Goal: Task Accomplishment & Management: Use online tool/utility

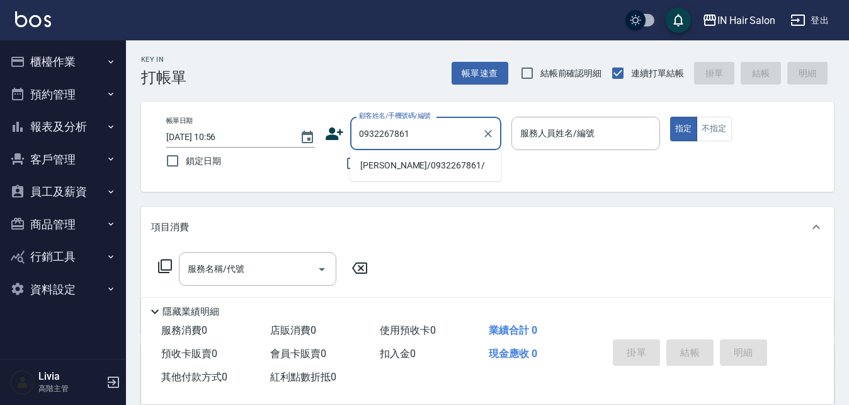
click at [386, 163] on li "[PERSON_NAME]/0932267861/" at bounding box center [425, 165] width 151 height 21
type input "[PERSON_NAME]/0932267861/"
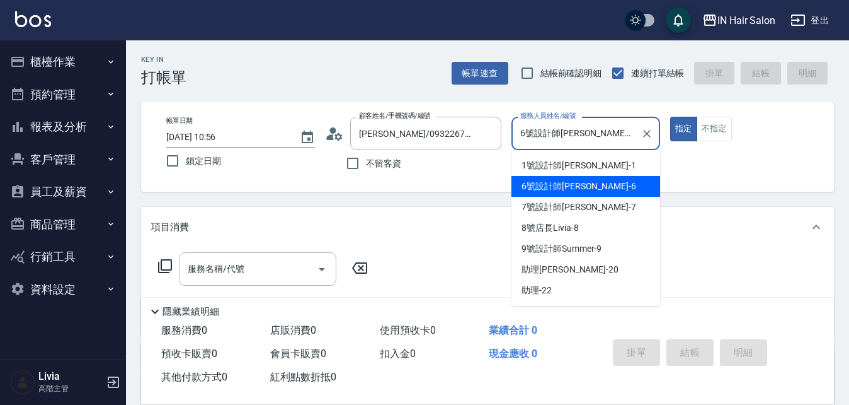
drag, startPoint x: 611, startPoint y: 131, endPoint x: 573, endPoint y: 170, distance: 54.4
click at [611, 132] on input "6號設計師[PERSON_NAME]-6" at bounding box center [576, 133] width 118 height 22
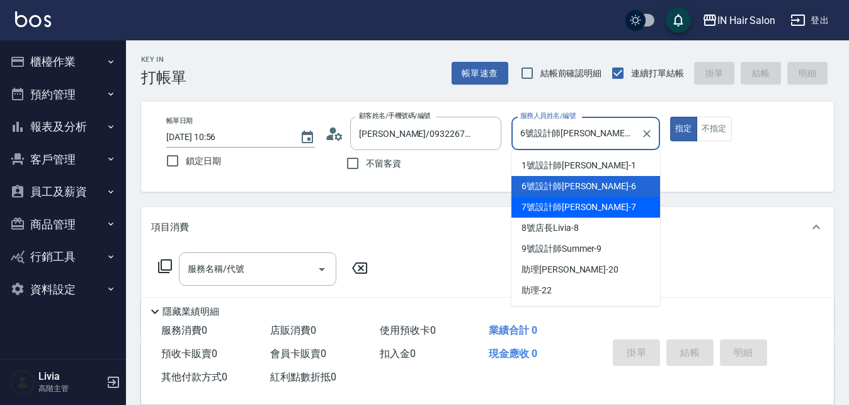
click at [538, 207] on span "7號設計師[PERSON_NAME] -7" at bounding box center [579, 206] width 115 height 13
type input "7號設計師[PERSON_NAME]-7"
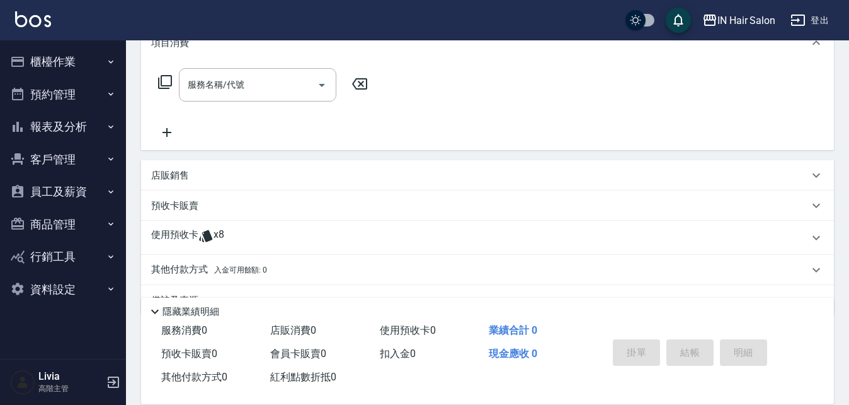
scroll to position [189, 0]
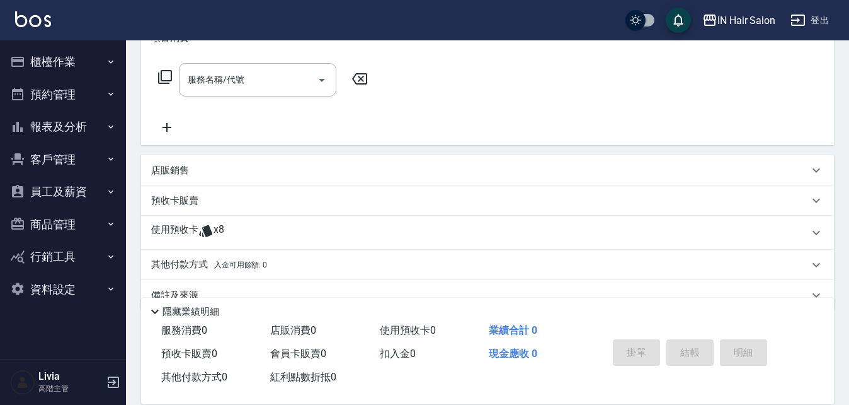
click at [161, 221] on div "使用預收卡 x8" at bounding box center [487, 233] width 693 height 34
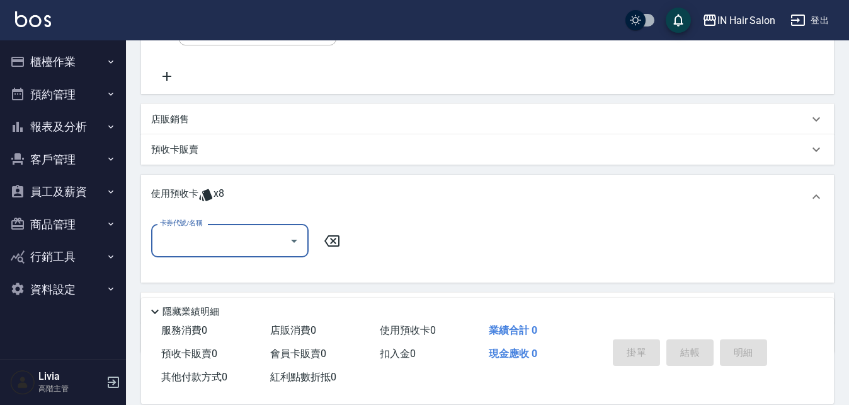
scroll to position [309, 0]
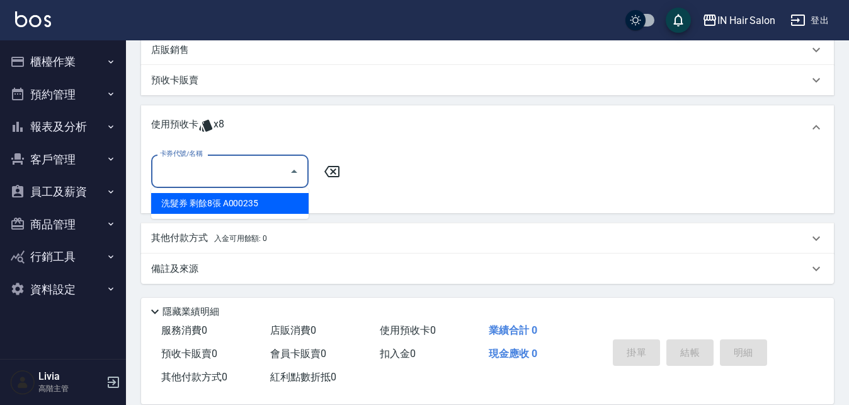
click at [223, 174] on input "卡券代號/名稱" at bounding box center [220, 171] width 127 height 22
click at [219, 204] on div "洗髮券 剩餘8張 A000235" at bounding box center [230, 203] width 158 height 21
type input "洗髮券 A000235"
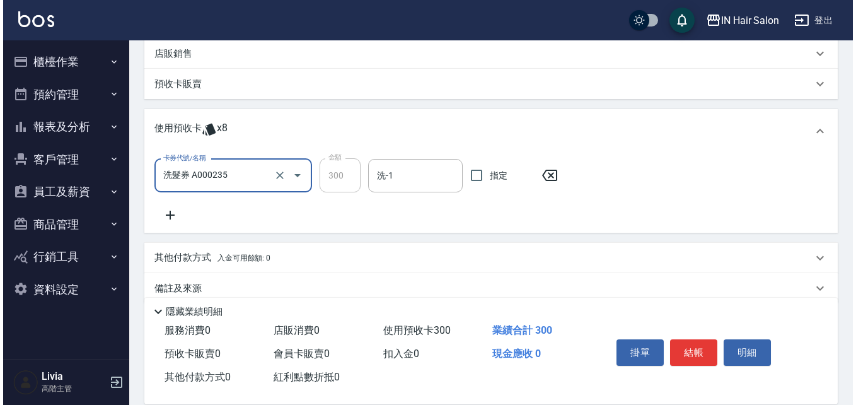
scroll to position [57, 0]
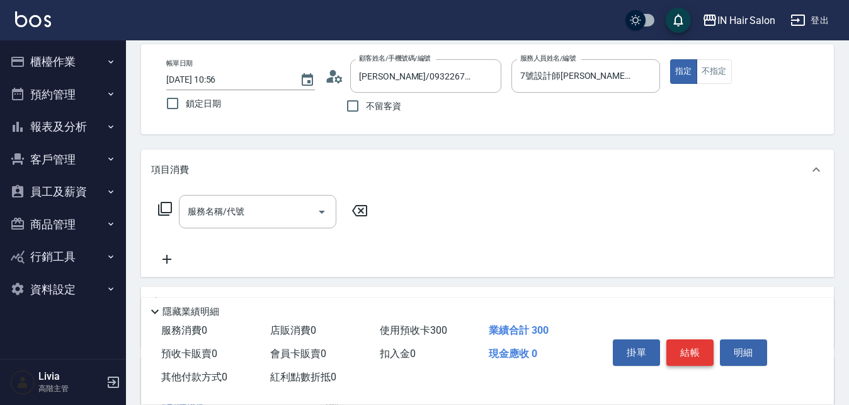
click at [685, 339] on button "結帳" at bounding box center [690, 352] width 47 height 26
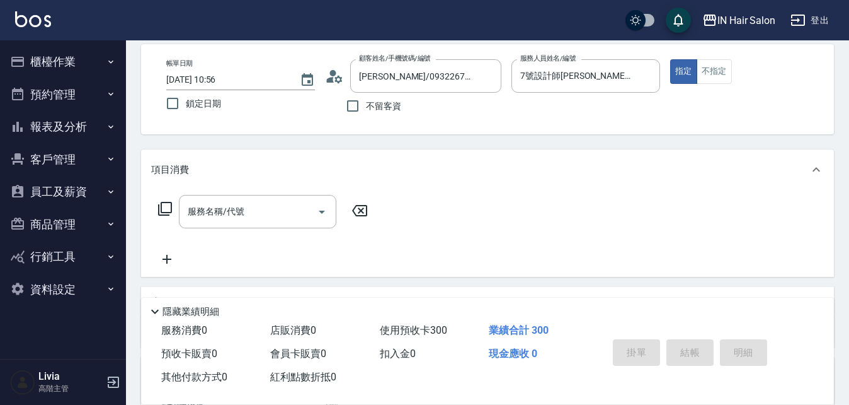
type input "[DATE] 14:43"
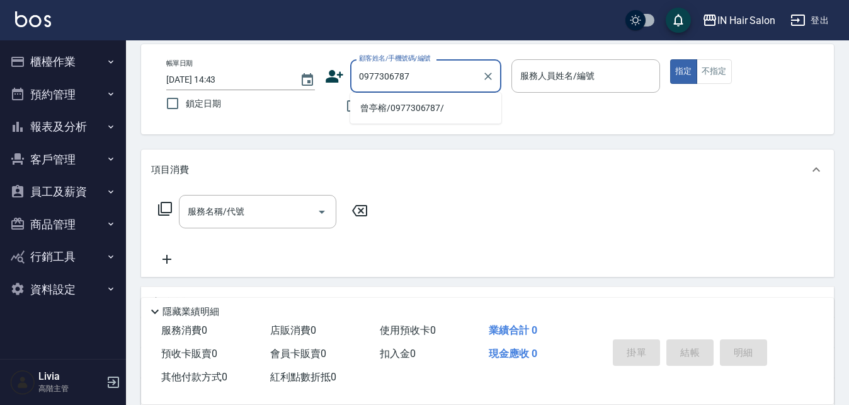
click at [371, 112] on li "曾亭榕/0977306787/" at bounding box center [425, 108] width 151 height 21
type input "曾亭榕/0977306787/"
type input "7號設計師[PERSON_NAME]-7"
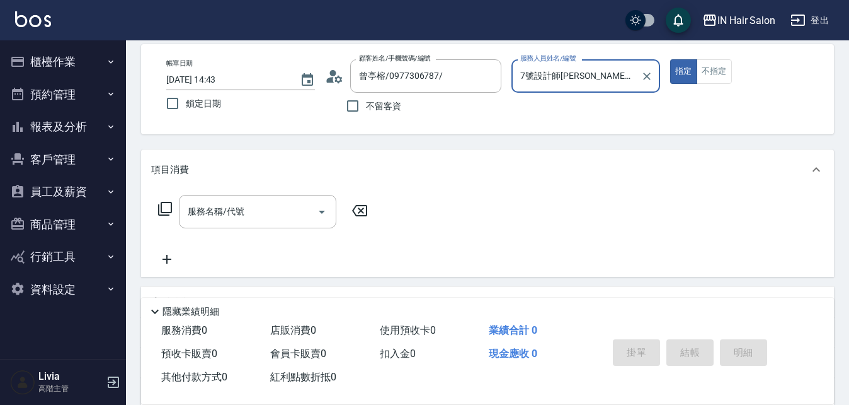
click at [165, 207] on icon at bounding box center [165, 208] width 15 height 15
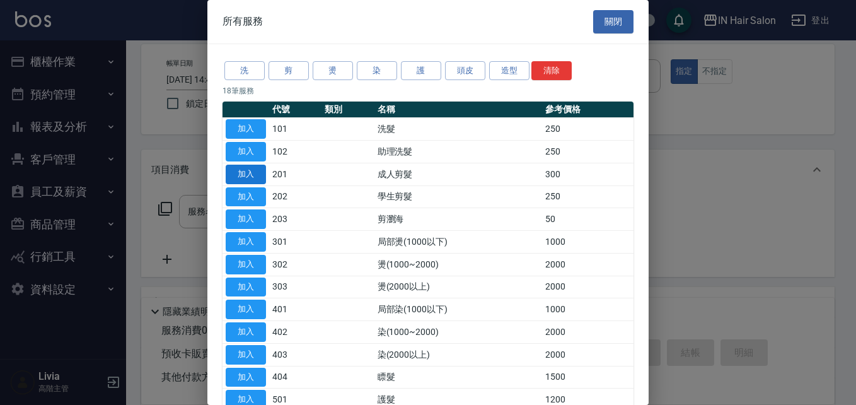
click at [245, 174] on button "加入" at bounding box center [246, 174] width 40 height 20
type input "成人剪髮(201)"
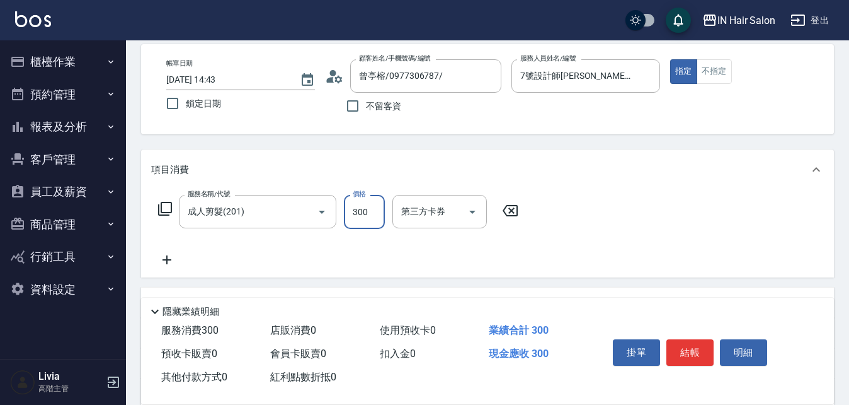
click at [374, 215] on input "300" at bounding box center [364, 212] width 41 height 34
type input "400"
click at [607, 248] on div "服務名稱/代號 成人剪髮(201) 服務名稱/代號 價格 400 價格 第三方卡券 第三方卡券" at bounding box center [487, 234] width 693 height 88
click at [689, 342] on button "結帳" at bounding box center [690, 352] width 47 height 26
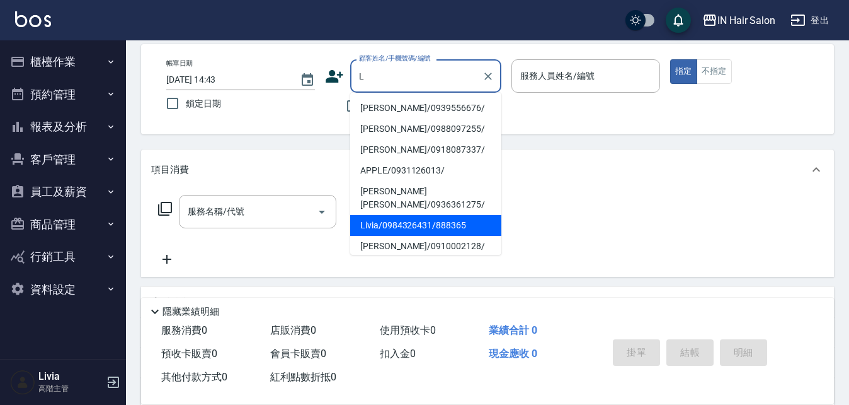
click at [369, 215] on li "Livia/0984326431/888365" at bounding box center [425, 225] width 151 height 21
type input "Livia/0984326431/888365"
type input "8號店長Livia-8"
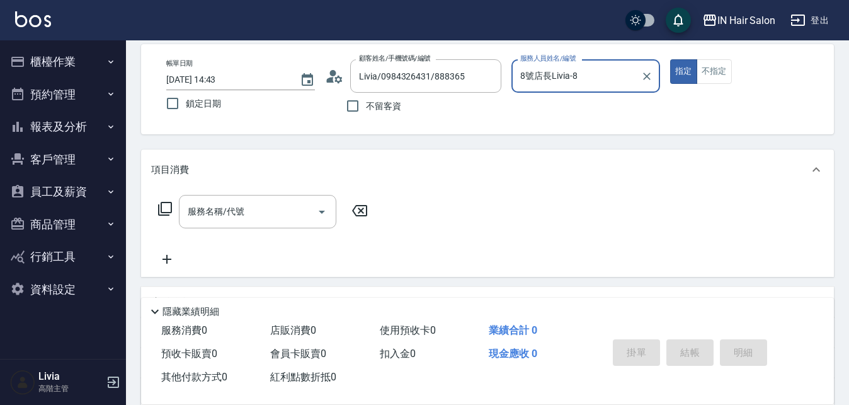
click at [168, 205] on icon at bounding box center [165, 208] width 15 height 15
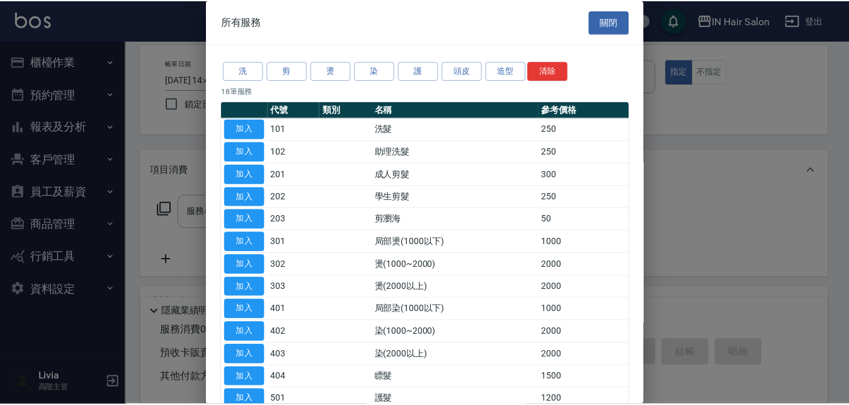
scroll to position [63, 0]
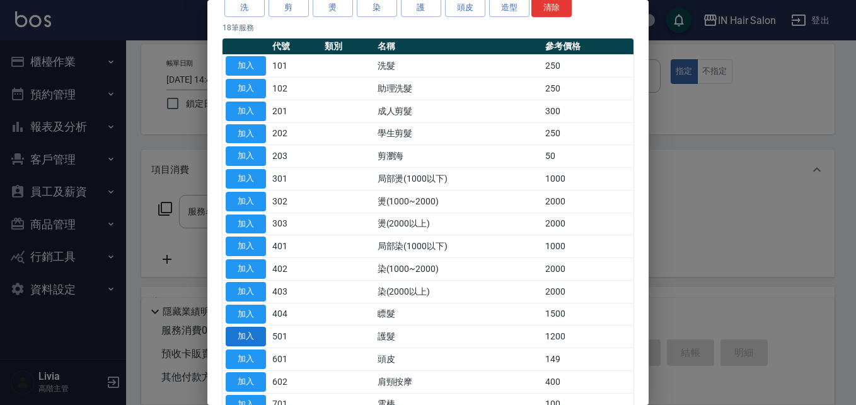
click at [256, 330] on button "加入" at bounding box center [246, 336] width 40 height 20
type input "護髮(501)"
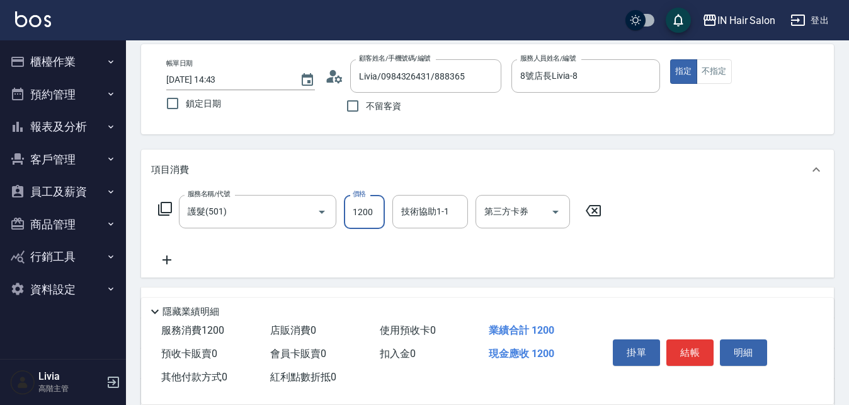
click at [378, 207] on input "1200" at bounding box center [364, 212] width 41 height 34
type input "500"
click at [323, 239] on div "服務名稱/代號 護髮(501) 服務名稱/代號 價格 500 價格 技術協助1-1 技術協助1-1 第三方卡券 第三方卡券" at bounding box center [380, 231] width 458 height 72
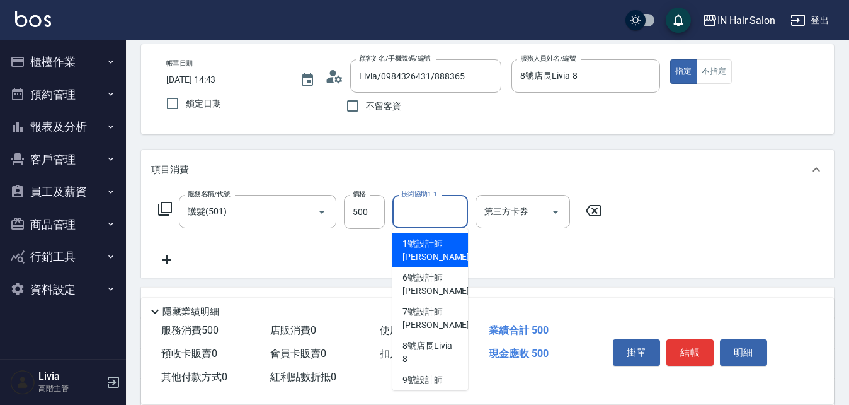
click at [443, 203] on input "技術協助1-1" at bounding box center [430, 211] width 64 height 22
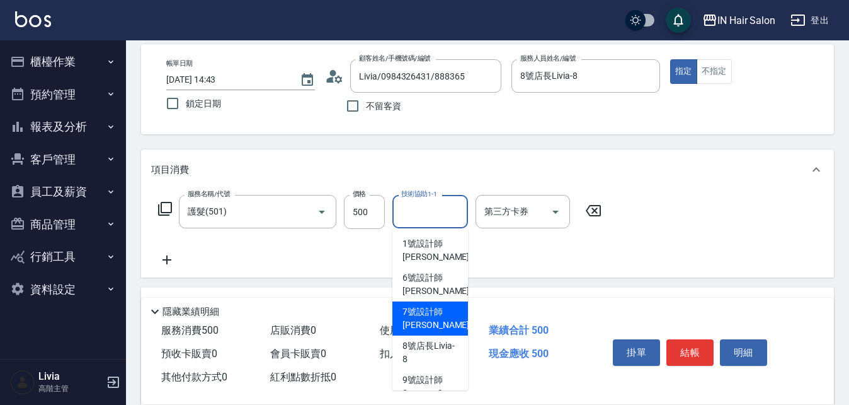
click at [420, 312] on span "7號設計師[PERSON_NAME] -7" at bounding box center [440, 318] width 74 height 26
type input "7號設計師[PERSON_NAME]-7"
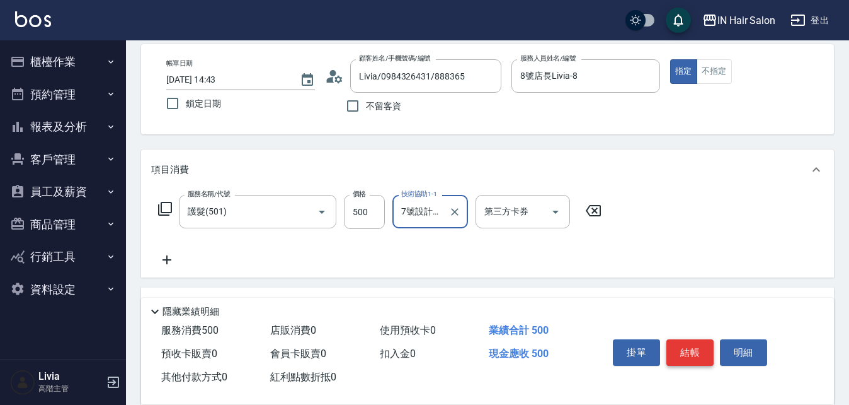
click at [686, 346] on button "結帳" at bounding box center [690, 352] width 47 height 26
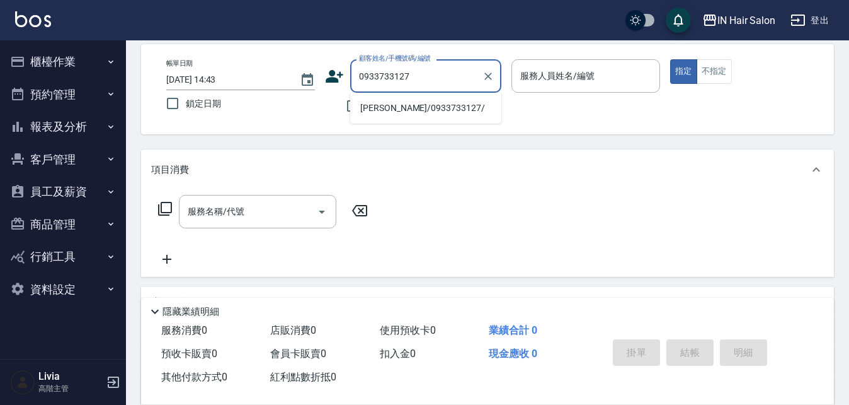
click at [379, 105] on li "[PERSON_NAME]/0933733127/" at bounding box center [425, 108] width 151 height 21
type input "[PERSON_NAME]/0933733127/"
type input "7號設計師[PERSON_NAME]-7"
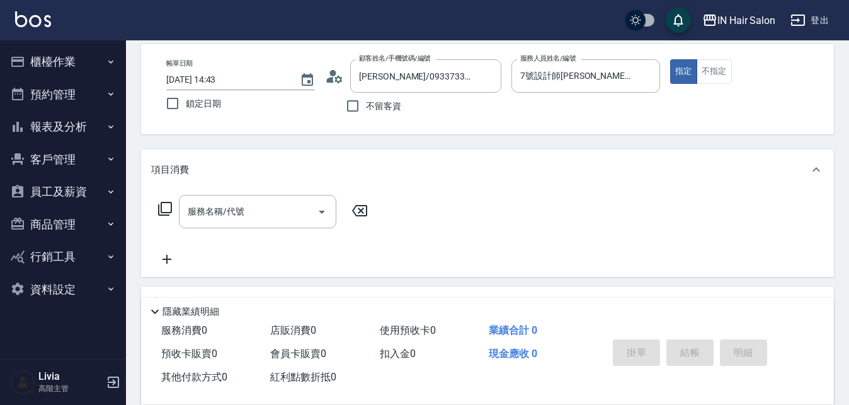
click at [161, 206] on icon at bounding box center [165, 209] width 14 height 14
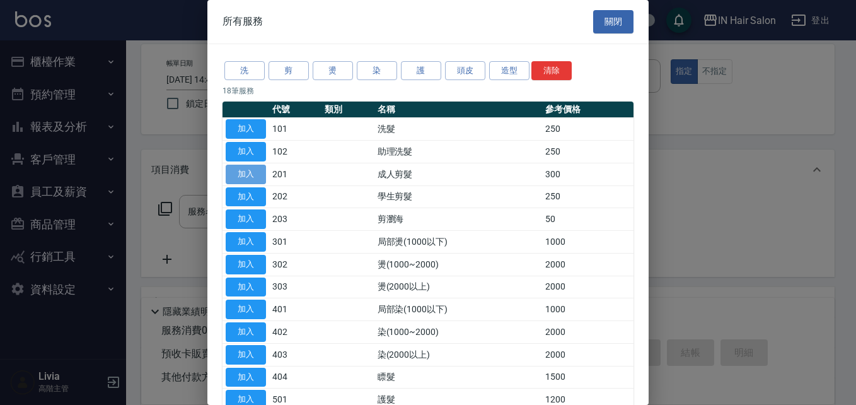
click at [246, 173] on button "加入" at bounding box center [246, 174] width 40 height 20
type input "成人剪髮(201)"
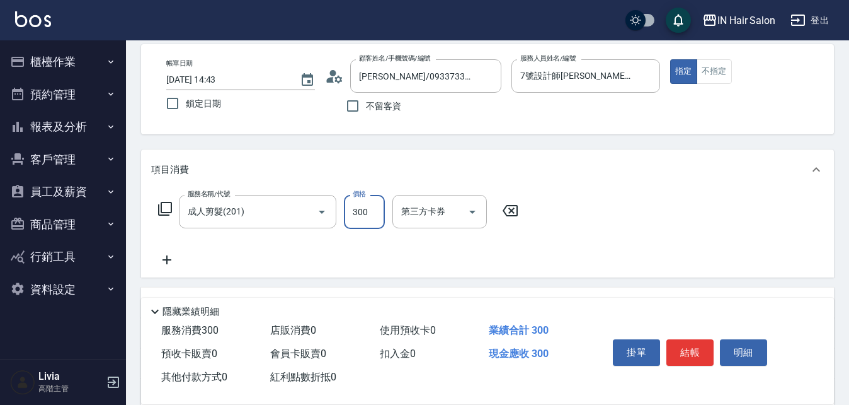
click at [364, 213] on input "300" at bounding box center [364, 212] width 41 height 34
type input "400"
drag, startPoint x: 295, startPoint y: 256, endPoint x: 315, endPoint y: 255, distance: 20.2
click at [295, 256] on div "服務名稱/代號 成人剪髮(201) 服務名稱/代號 價格 400 價格 第三方卡券 第三方卡券" at bounding box center [338, 231] width 375 height 72
click at [682, 345] on button "結帳" at bounding box center [690, 352] width 47 height 26
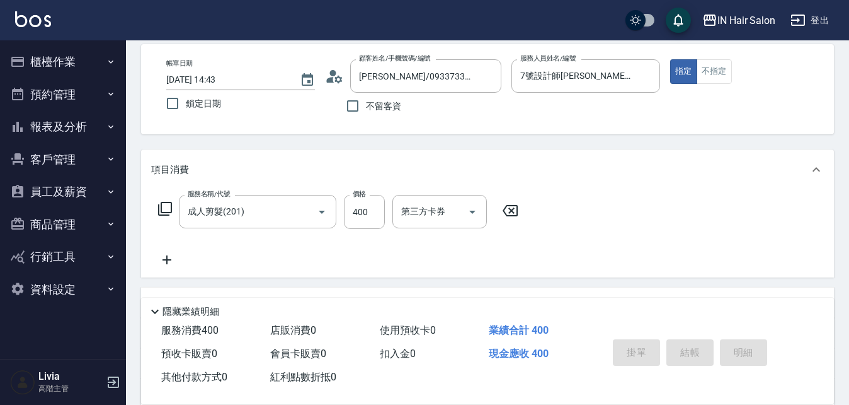
type input "[DATE] 14:44"
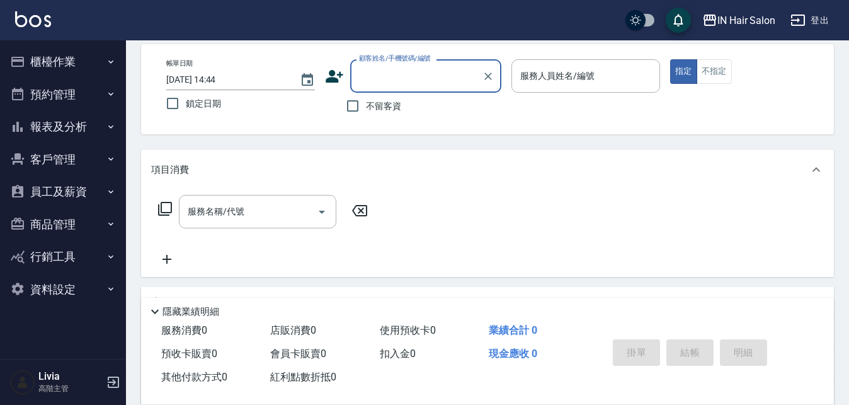
click at [67, 62] on button "櫃檯作業" at bounding box center [63, 61] width 116 height 33
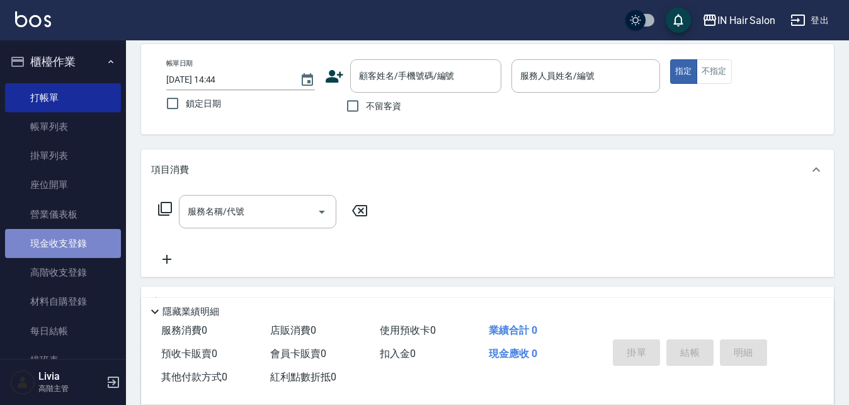
drag, startPoint x: 74, startPoint y: 241, endPoint x: 84, endPoint y: 239, distance: 10.2
click at [74, 241] on link "現金收支登錄" at bounding box center [63, 243] width 116 height 29
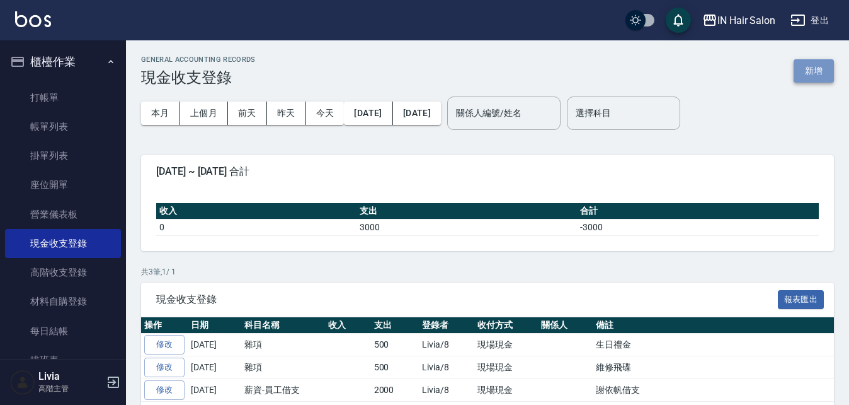
click at [819, 66] on button "新增" at bounding box center [814, 70] width 40 height 23
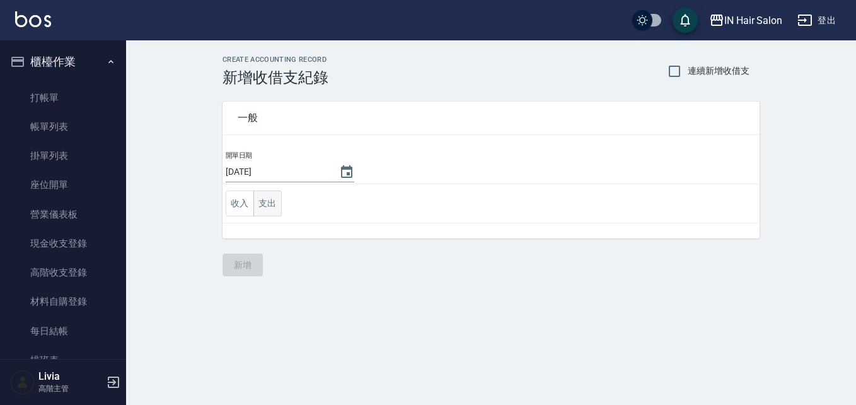
click at [268, 204] on button "支出" at bounding box center [267, 203] width 28 height 26
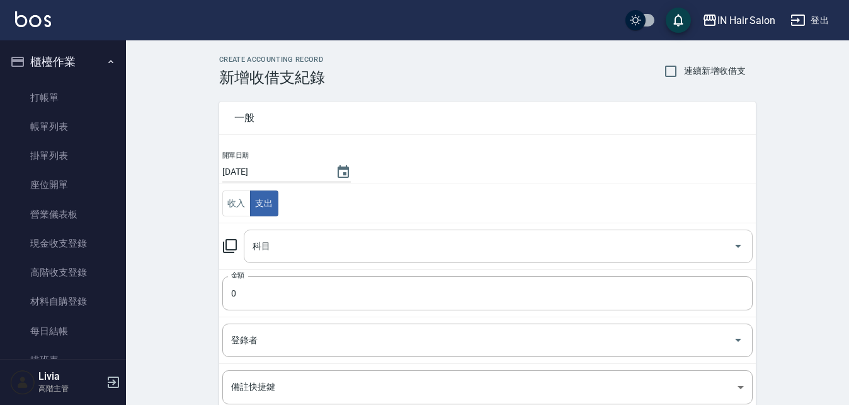
click at [272, 245] on input "科目" at bounding box center [489, 246] width 479 height 22
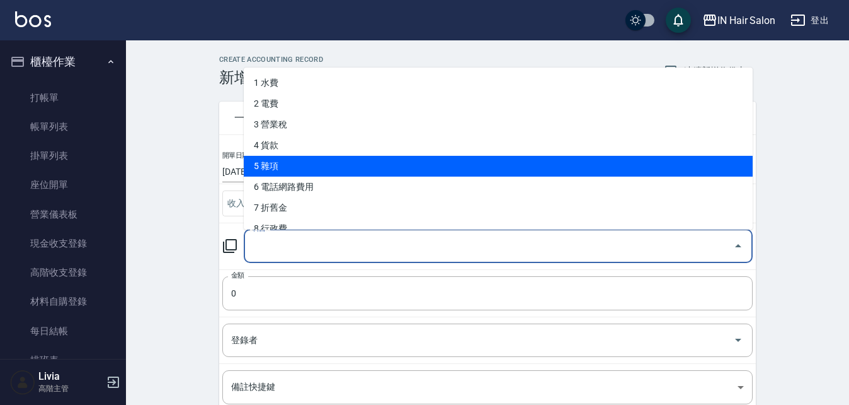
drag, startPoint x: 279, startPoint y: 160, endPoint x: 275, endPoint y: 219, distance: 58.8
click at [278, 162] on li "5 雜項" at bounding box center [498, 166] width 509 height 21
type input "5 雜項"
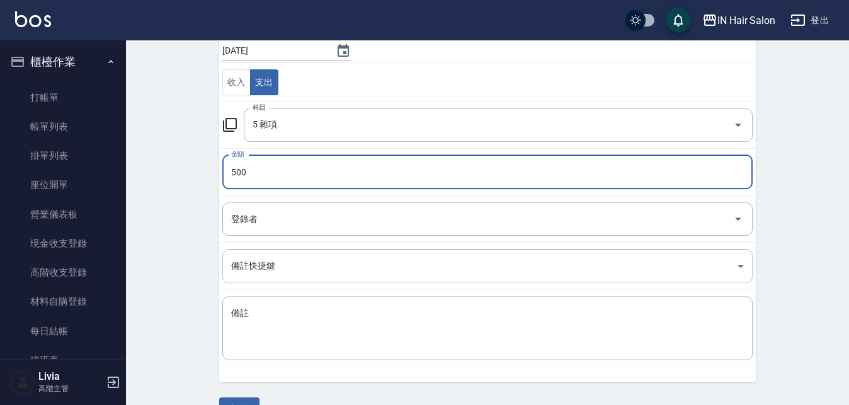
scroll to position [126, 0]
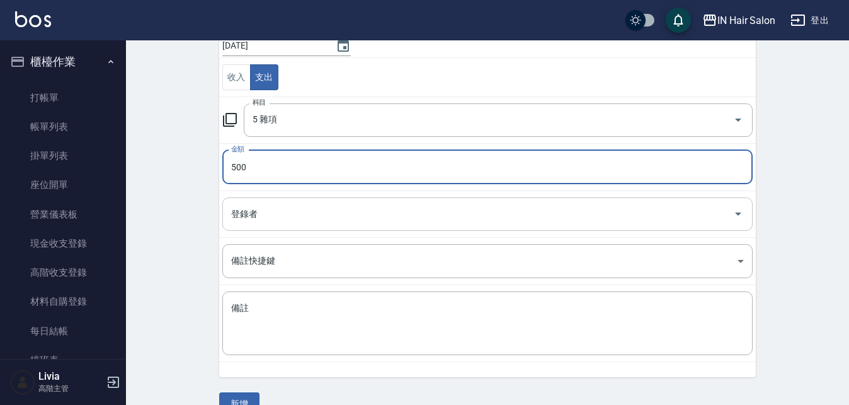
type input "500"
click at [256, 214] on input "登錄者" at bounding box center [478, 214] width 500 height 22
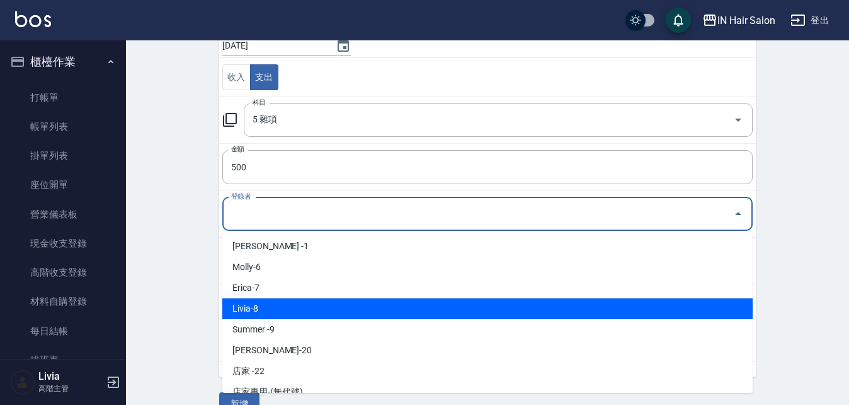
click at [265, 304] on li "Livia-8" at bounding box center [487, 308] width 531 height 21
type input "Livia-8"
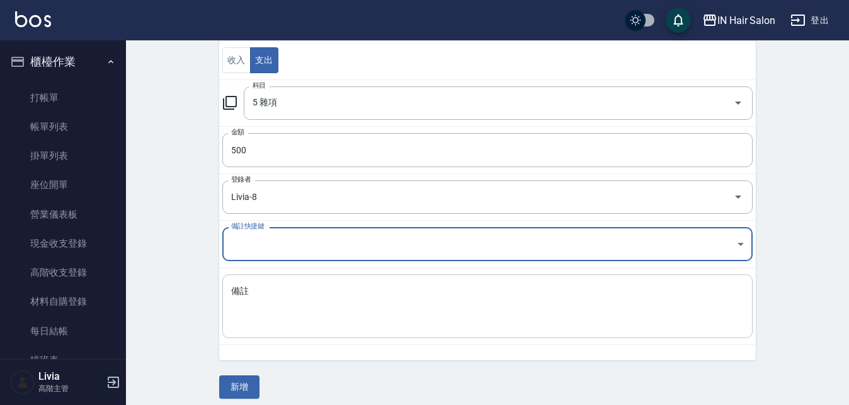
scroll to position [152, 0]
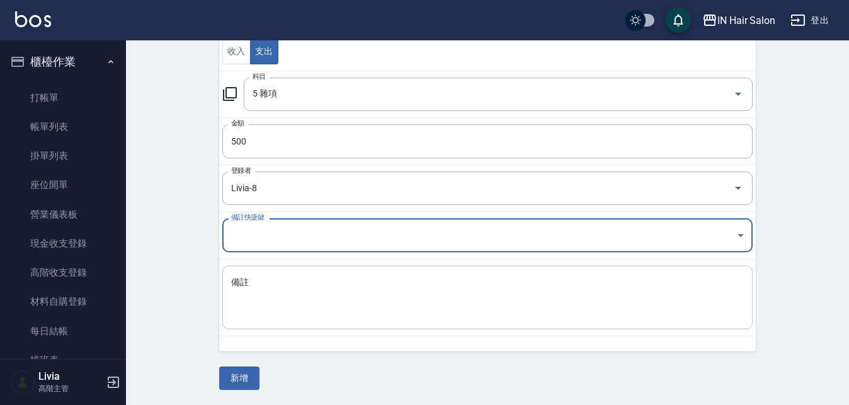
click at [270, 282] on textarea "備註" at bounding box center [487, 297] width 513 height 43
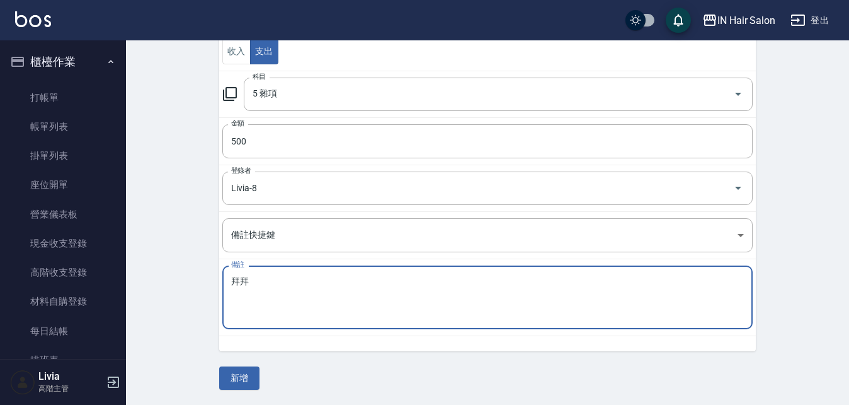
click at [384, 309] on textarea "拜拜" at bounding box center [487, 297] width 513 height 43
type textarea "拜拜"
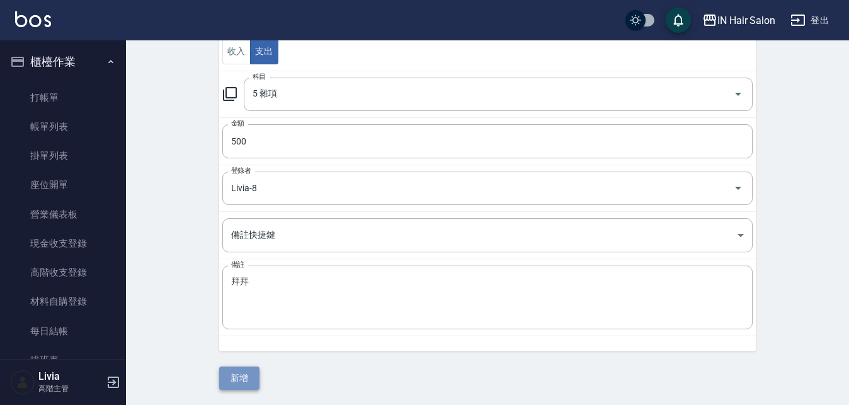
click at [239, 374] on button "新增" at bounding box center [239, 377] width 40 height 23
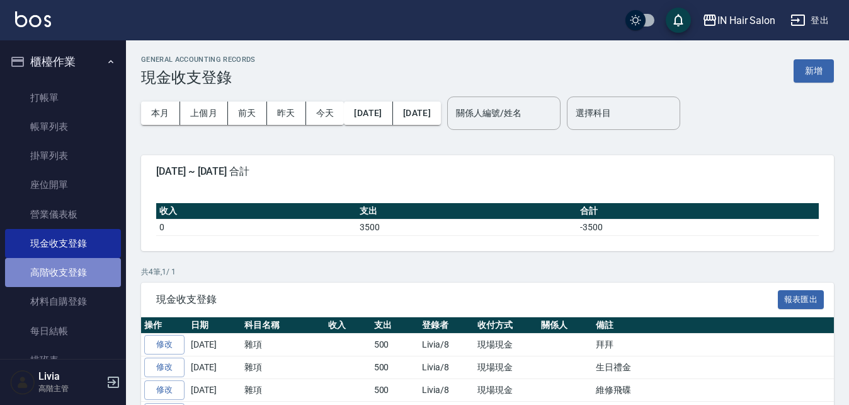
click at [78, 266] on link "高階收支登錄" at bounding box center [63, 272] width 116 height 29
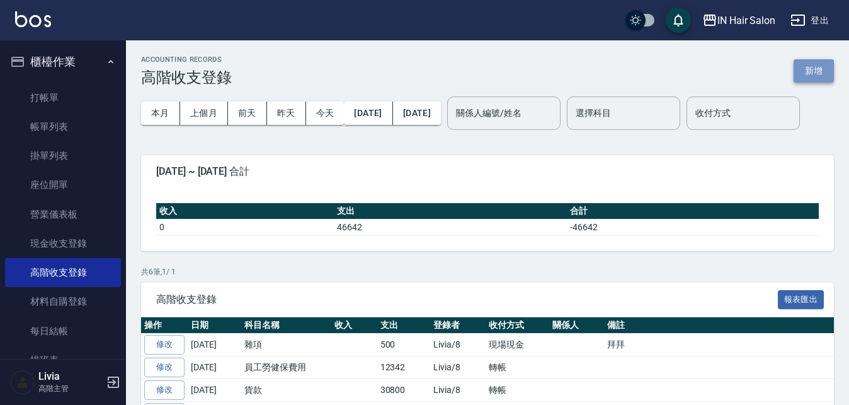
drag, startPoint x: 807, startPoint y: 72, endPoint x: 715, endPoint y: 110, distance: 99.7
click at [807, 72] on button "新增" at bounding box center [814, 70] width 40 height 23
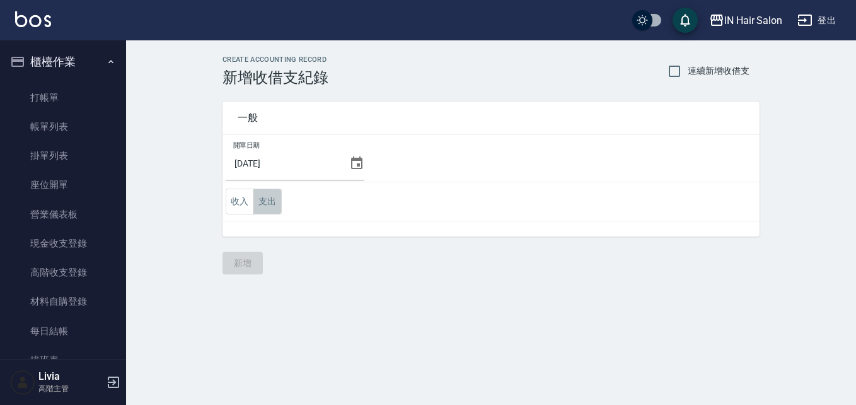
click at [268, 201] on button "支出" at bounding box center [267, 201] width 28 height 26
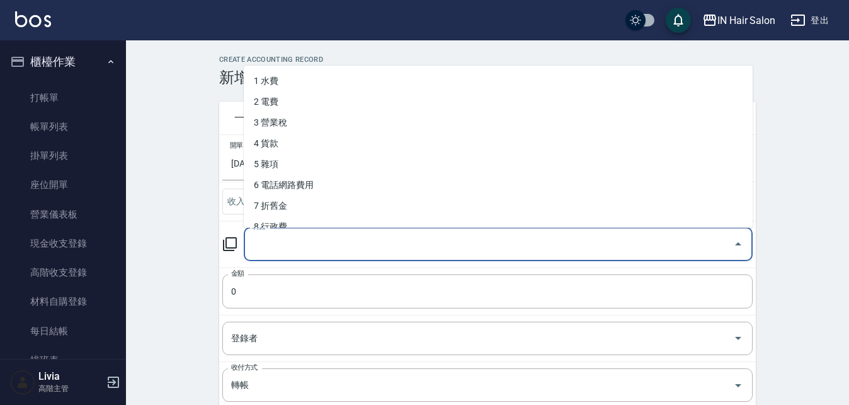
click at [274, 249] on input "科目" at bounding box center [489, 244] width 479 height 22
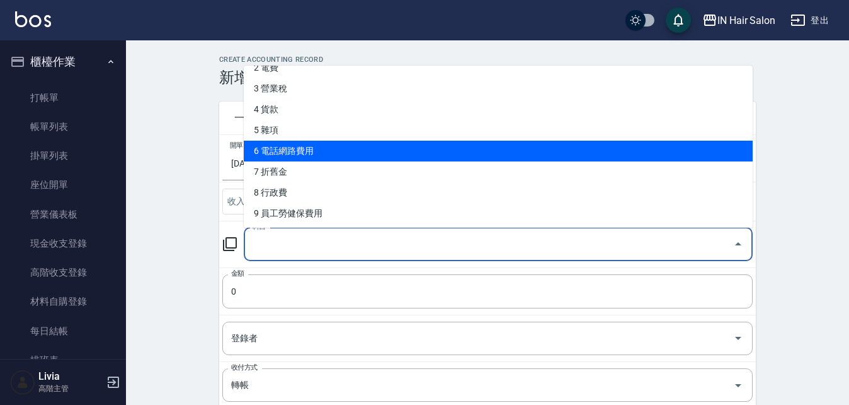
scroll to position [63, 0]
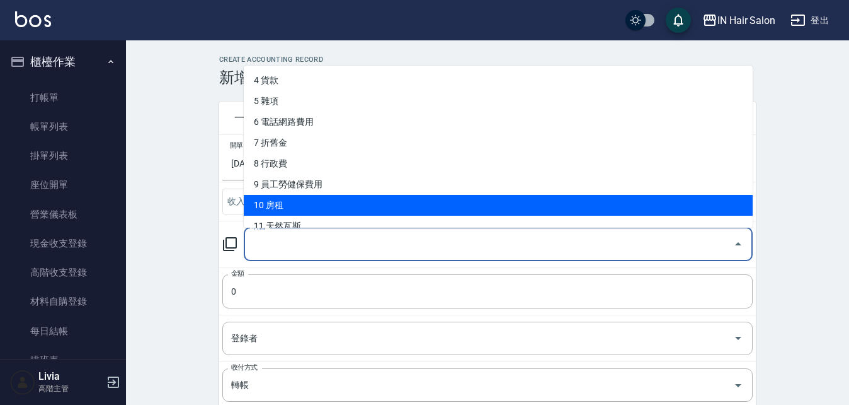
click at [280, 207] on li "10 房租" at bounding box center [498, 205] width 509 height 21
type input "10 房租"
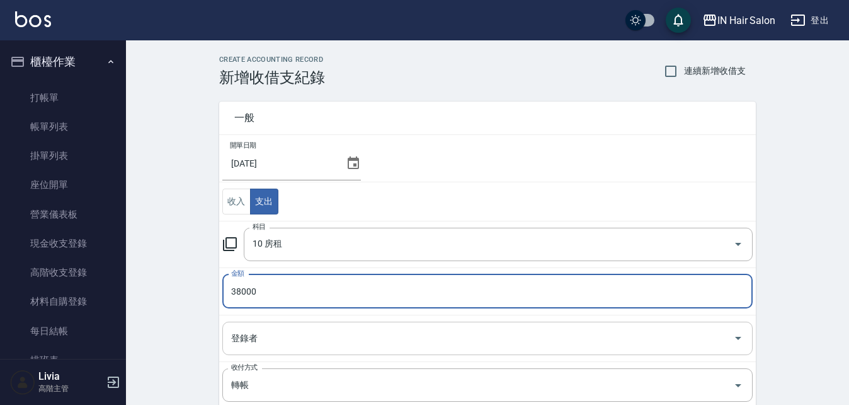
type input "38000"
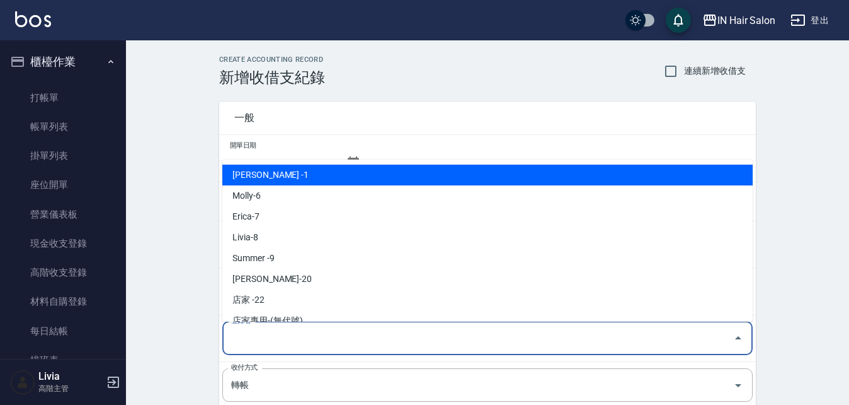
click at [267, 329] on input "登錄者" at bounding box center [478, 338] width 500 height 22
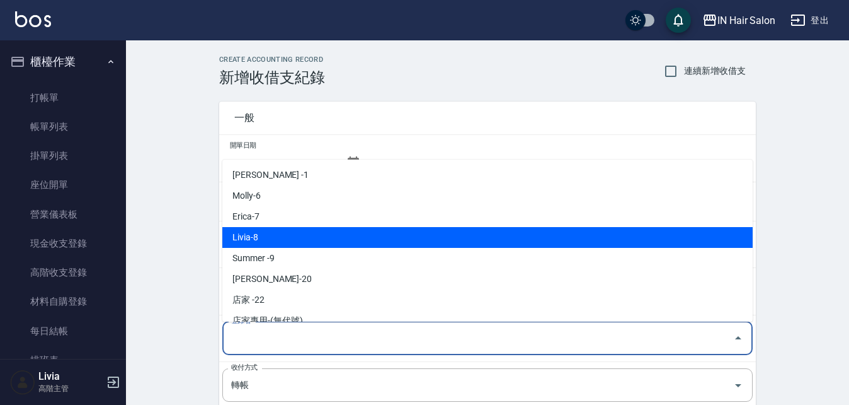
click at [266, 236] on li "Livia-8" at bounding box center [487, 237] width 531 height 21
type input "Livia-8"
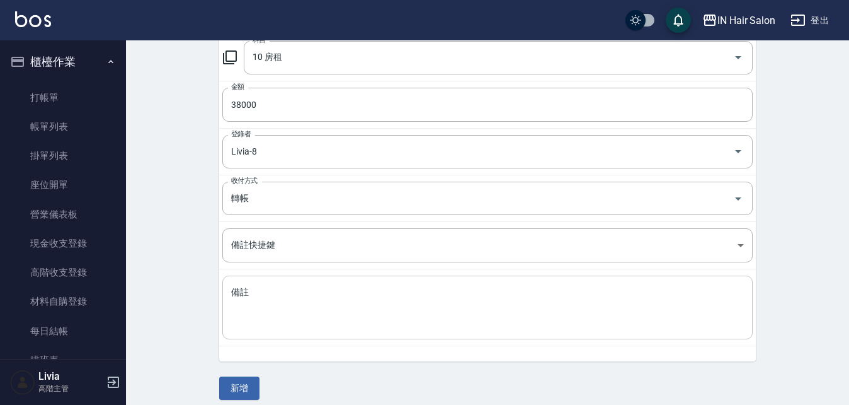
scroll to position [197, 0]
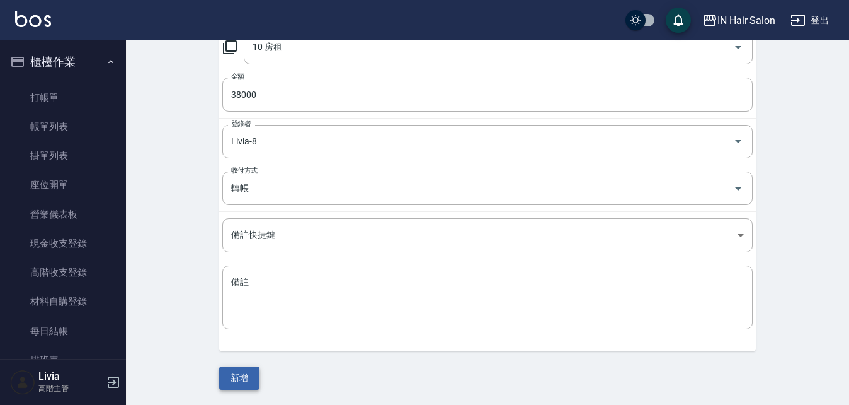
click at [248, 374] on button "新增" at bounding box center [239, 377] width 40 height 23
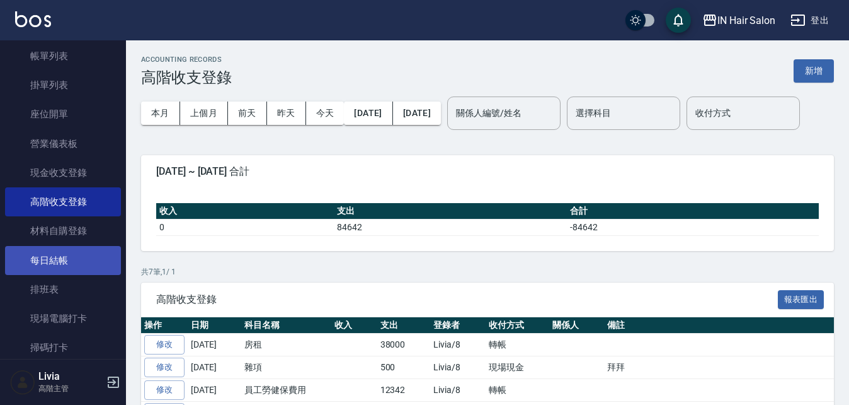
scroll to position [189, 0]
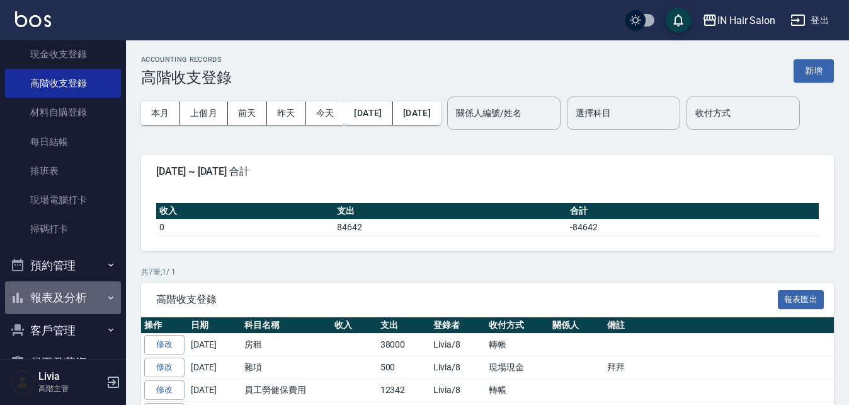
click at [65, 294] on button "報表及分析" at bounding box center [63, 297] width 116 height 33
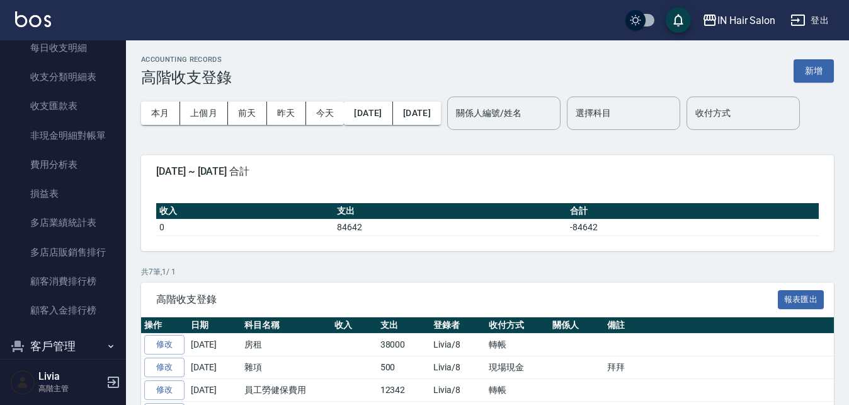
scroll to position [1449, 0]
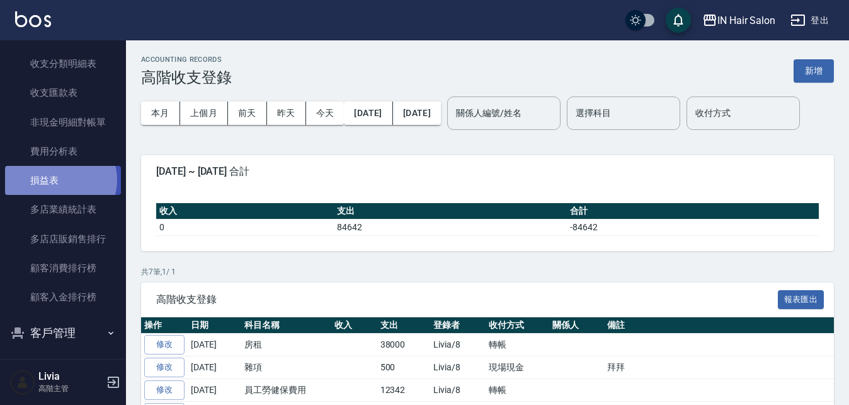
click at [59, 180] on link "損益表" at bounding box center [63, 180] width 116 height 29
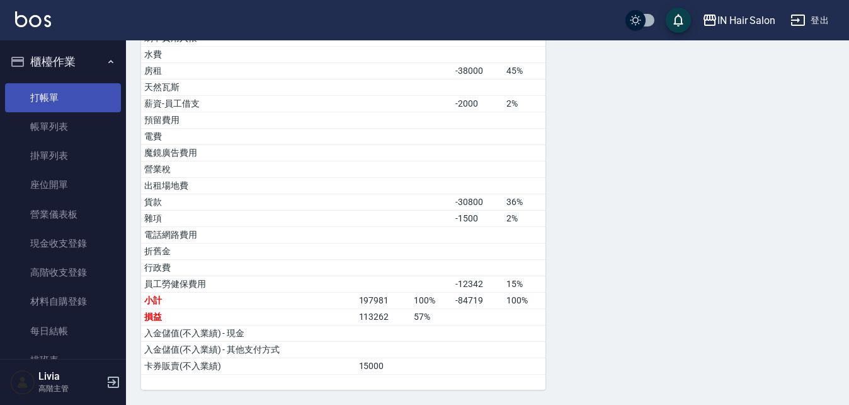
click at [65, 100] on link "打帳單" at bounding box center [63, 97] width 116 height 29
